Goal: Task Accomplishment & Management: Manage account settings

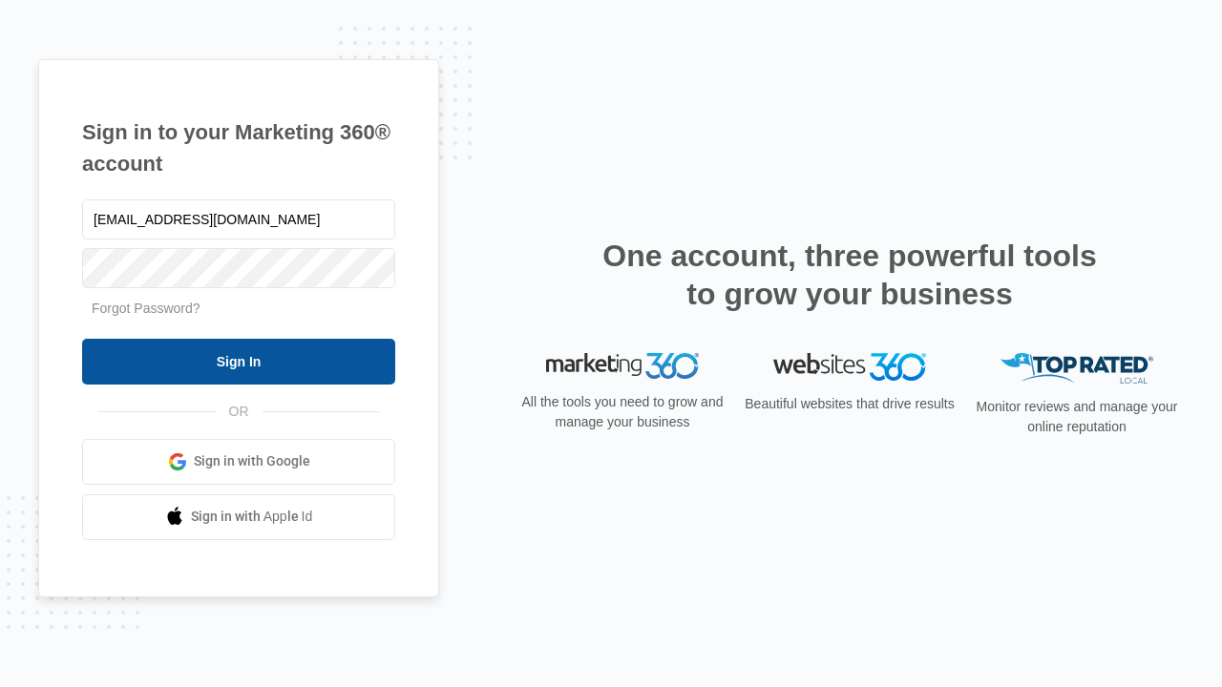
click at [239, 361] on input "Sign In" at bounding box center [238, 362] width 313 height 46
